Goal: Task Accomplishment & Management: Use online tool/utility

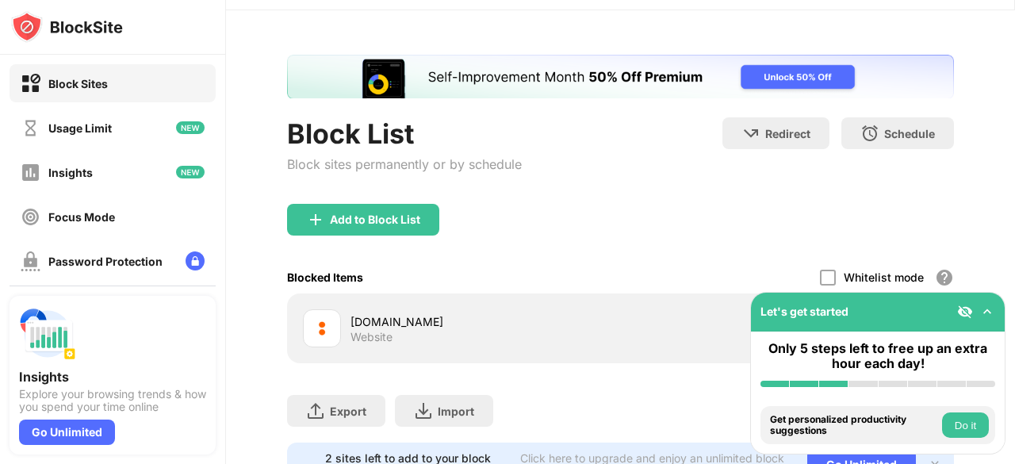
scroll to position [79, 0]
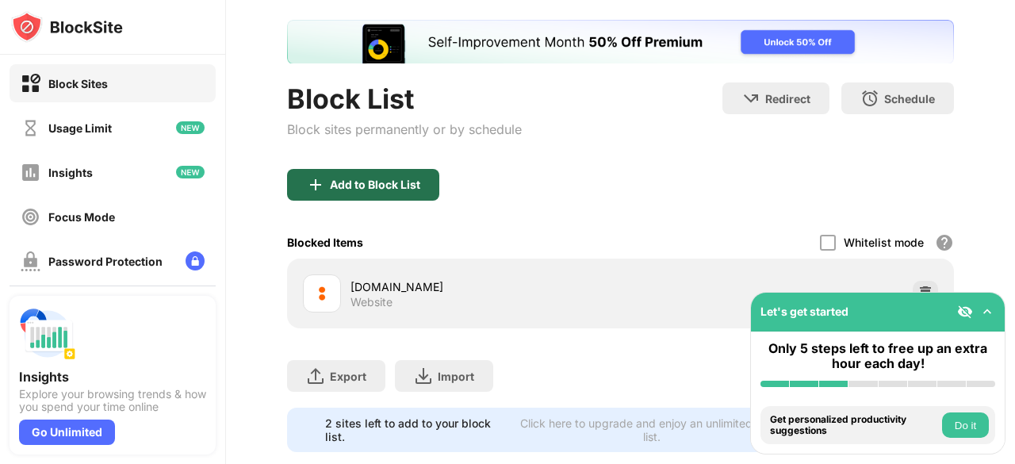
click at [411, 187] on div "Add to Block List" at bounding box center [375, 184] width 90 height 13
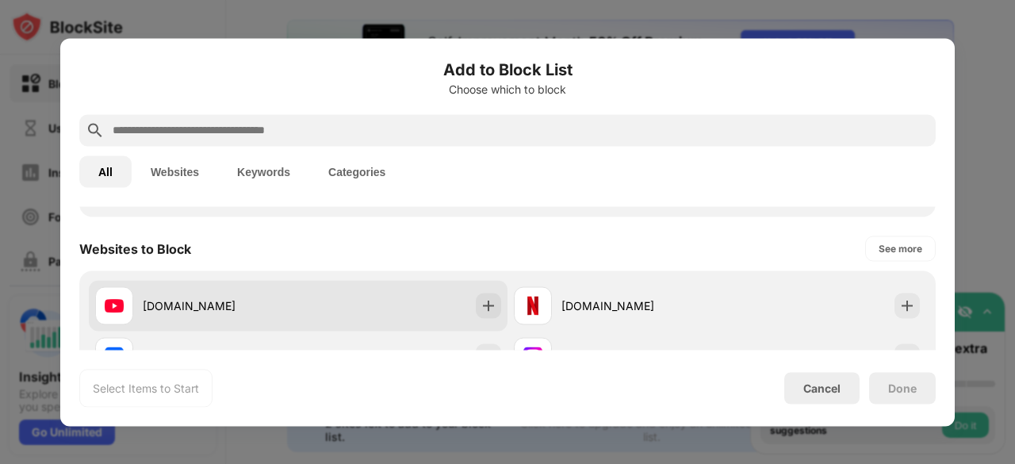
scroll to position [238, 0]
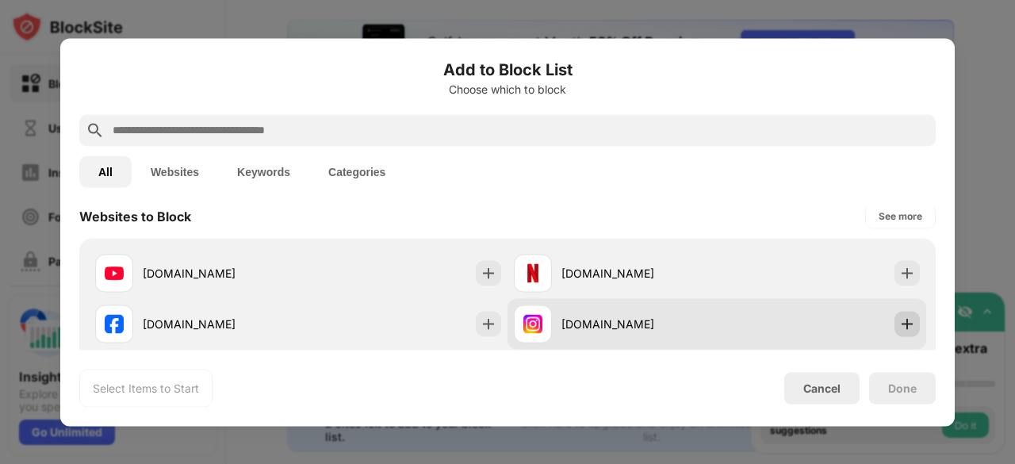
click at [899, 327] on img at bounding box center [907, 324] width 16 height 16
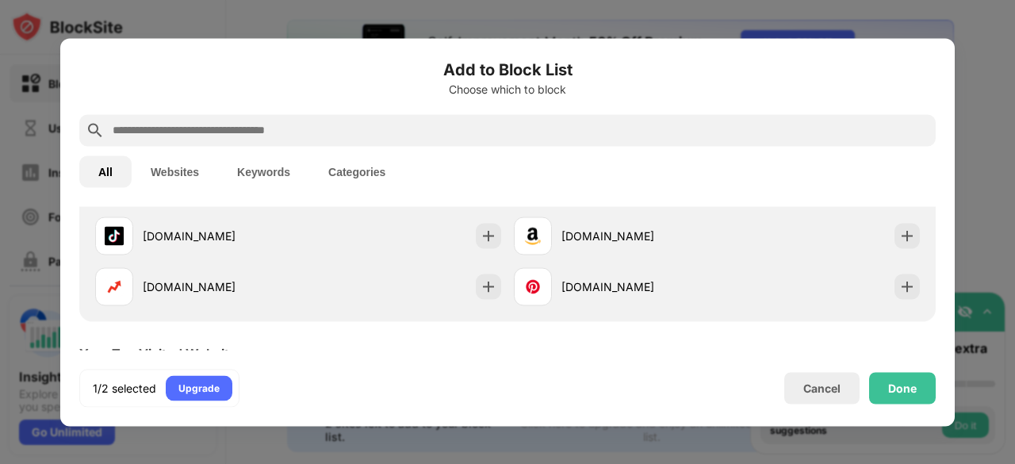
scroll to position [476, 0]
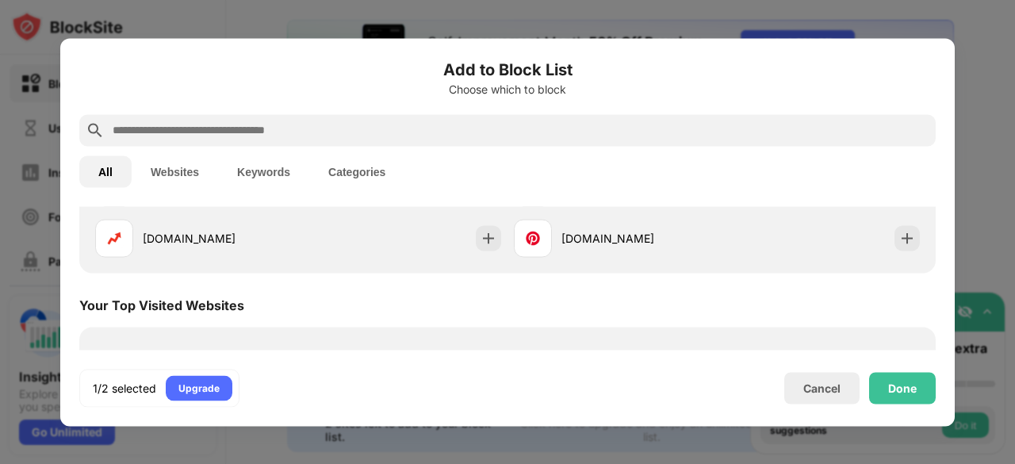
click at [295, 120] on div at bounding box center [507, 130] width 856 height 32
click at [289, 135] on input "text" at bounding box center [520, 130] width 818 height 19
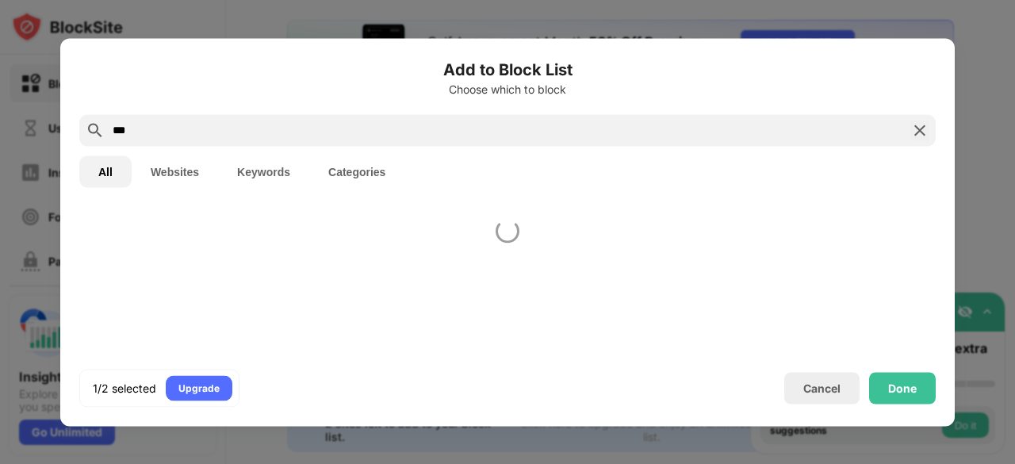
scroll to position [0, 0]
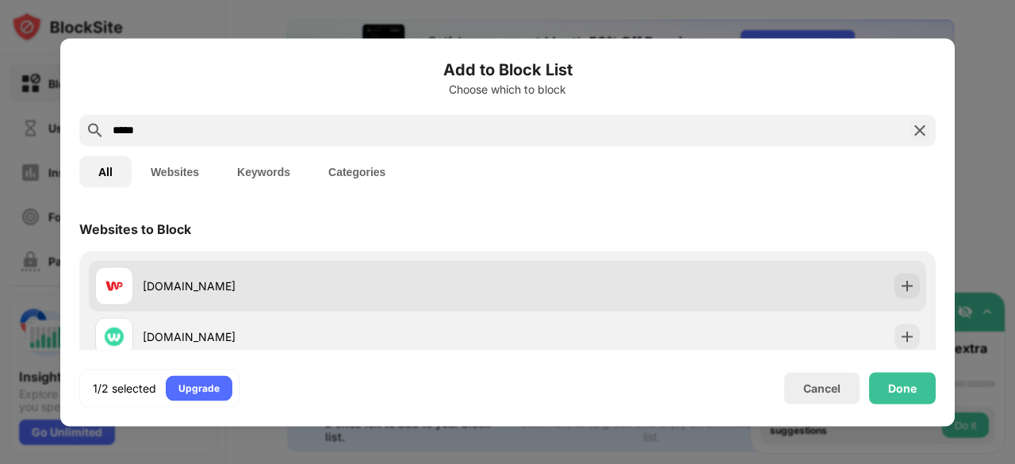
type input "*****"
click at [898, 273] on div at bounding box center [906, 285] width 25 height 25
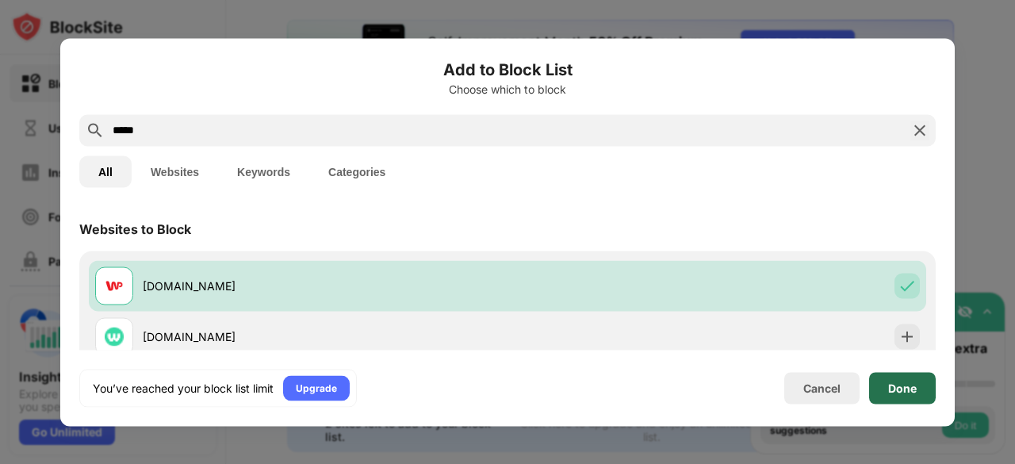
click at [902, 379] on div "Done" at bounding box center [902, 388] width 67 height 32
